Goal: Task Accomplishment & Management: Complete application form

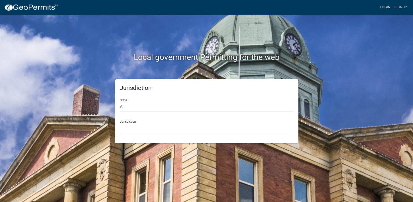
click at [388, 8] on link "Login" at bounding box center [385, 8] width 15 height 10
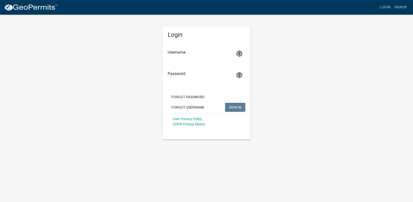
type input "[PERSON_NAME][EMAIL_ADDRESS][PERSON_NAME][DOMAIN_NAME]"
click at [242, 108] on button "SIGN IN" at bounding box center [235, 107] width 20 height 9
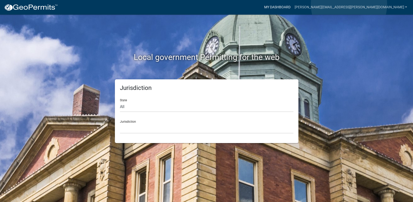
click at [293, 5] on link "My Dashboard" at bounding box center [277, 8] width 30 height 10
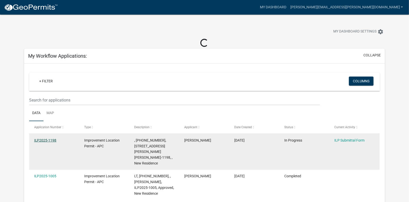
click at [51, 139] on link "ILP2025-1198" at bounding box center [45, 140] width 22 height 4
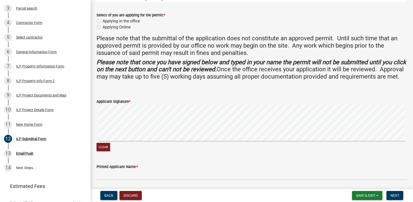
scroll to position [112, 0]
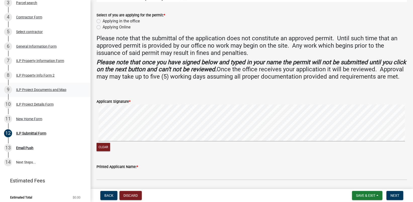
click at [46, 91] on div "ILP Project Documents and Map" at bounding box center [41, 90] width 50 height 4
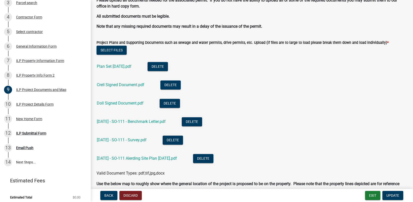
scroll to position [554, 0]
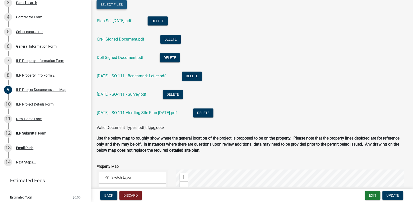
click at [112, 4] on button "Select files" at bounding box center [112, 4] width 30 height 9
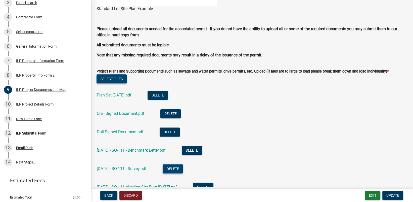
scroll to position [453, 0]
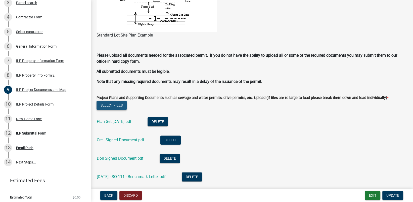
click at [114, 103] on button "Select files" at bounding box center [112, 105] width 30 height 9
click at [116, 105] on button "Select files" at bounding box center [112, 105] width 30 height 9
click at [112, 105] on button "Select files" at bounding box center [112, 105] width 30 height 9
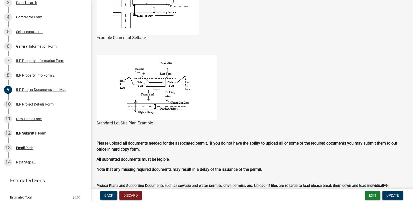
scroll to position [327, 0]
